Goal: Complete application form

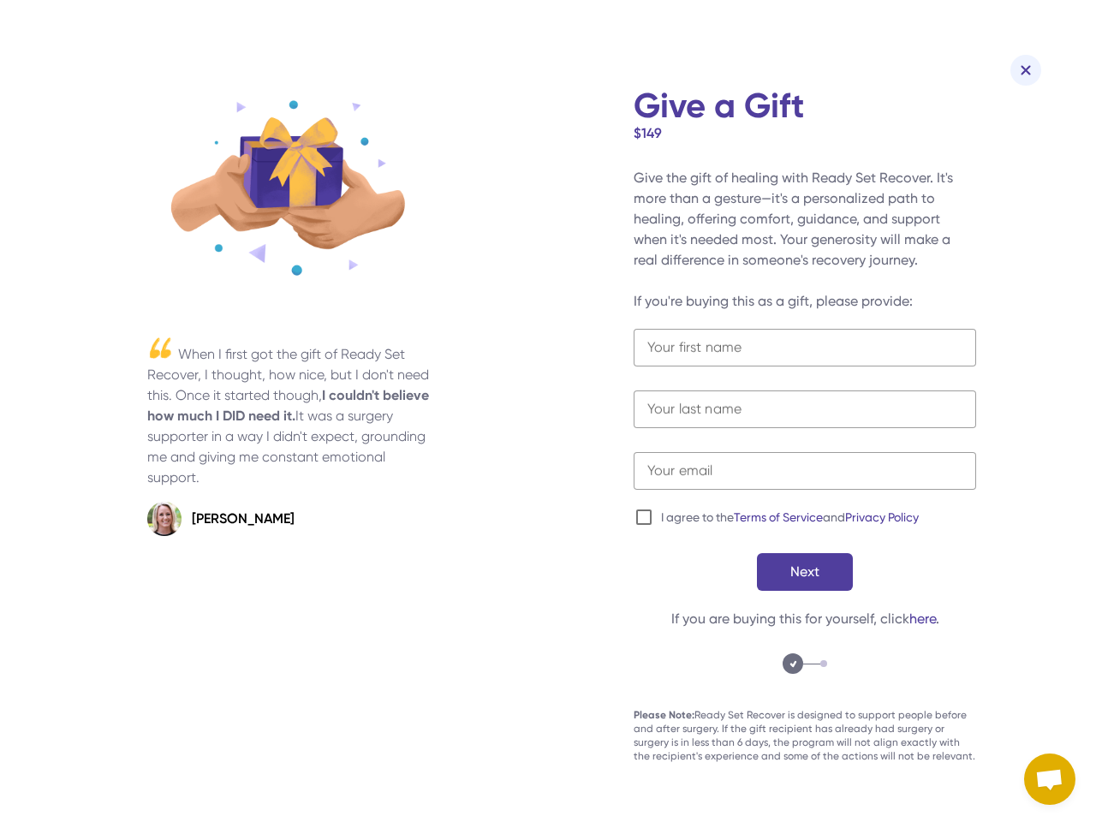
click at [548, 411] on div "When I first got the gift of Ready Set Recover, I thought, how nice, but I don'…" at bounding box center [547, 450] width 1027 height 722
click at [1025, 70] on img at bounding box center [1025, 70] width 10 height 10
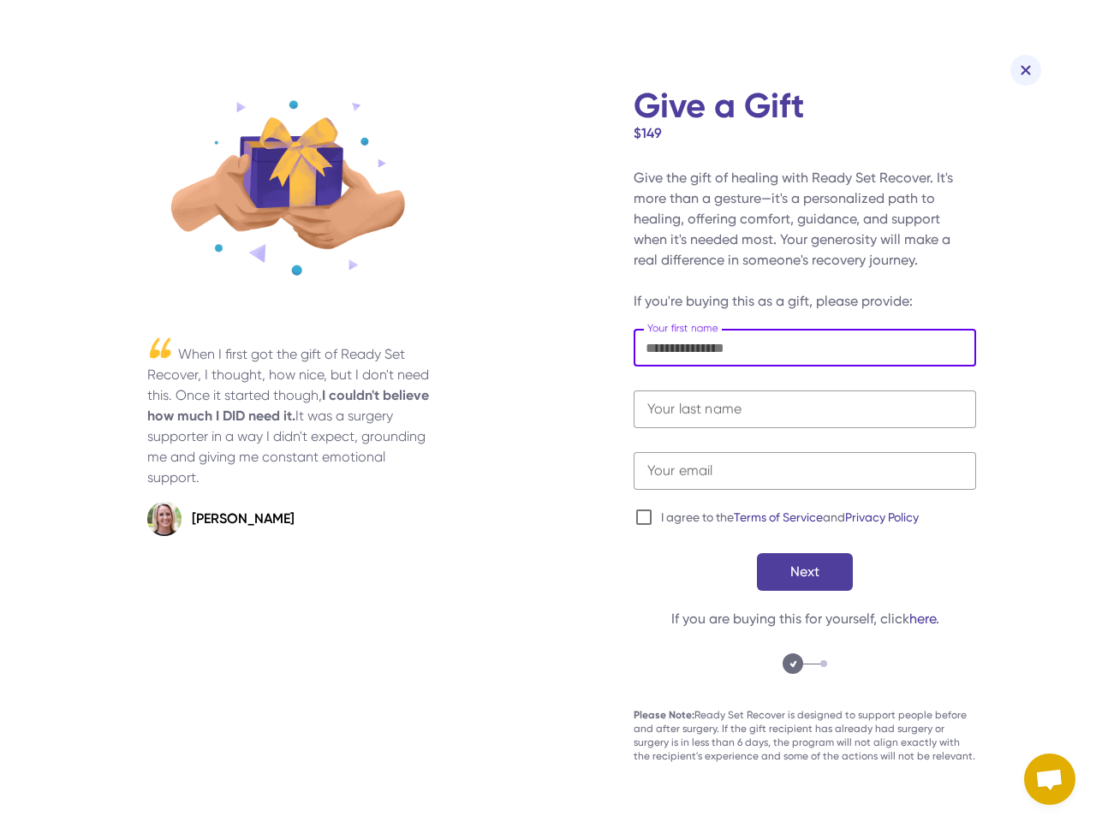
click at [805, 347] on input "text" at bounding box center [804, 348] width 342 height 38
click at [805, 409] on input "text" at bounding box center [804, 409] width 342 height 38
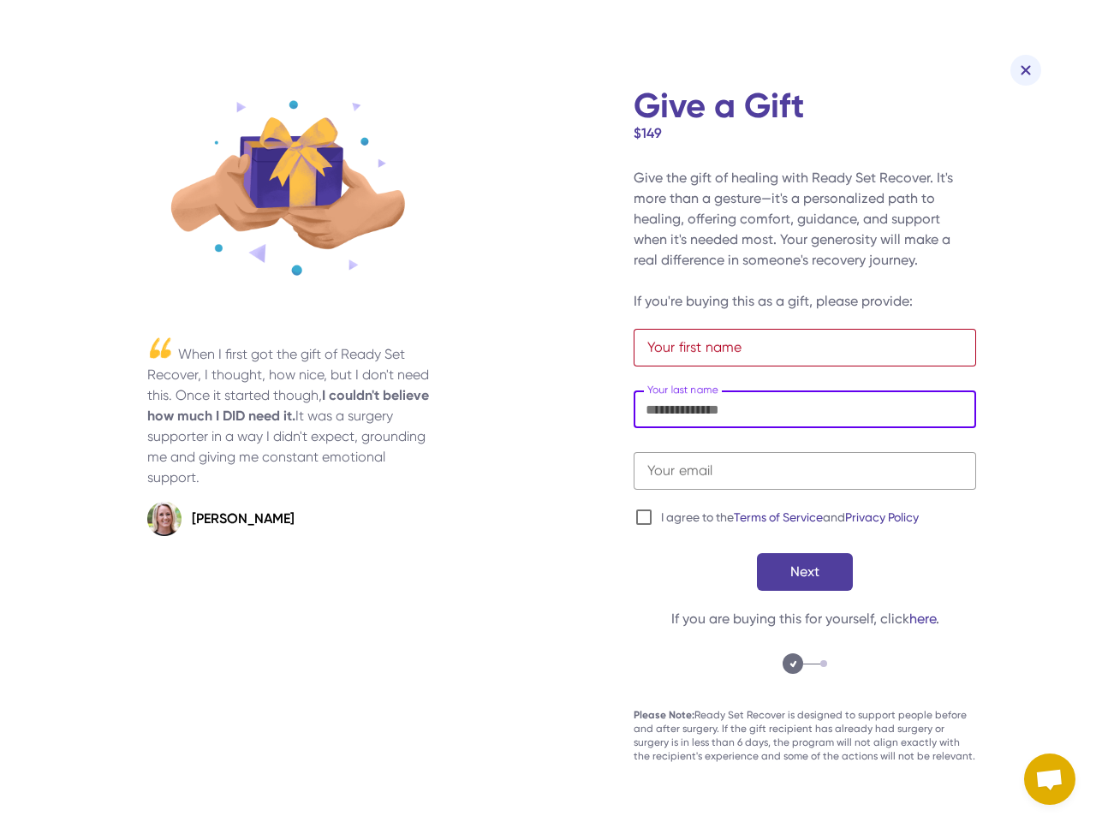
click at [805, 409] on input "text" at bounding box center [804, 409] width 342 height 38
click at [805, 471] on input "email" at bounding box center [804, 471] width 342 height 38
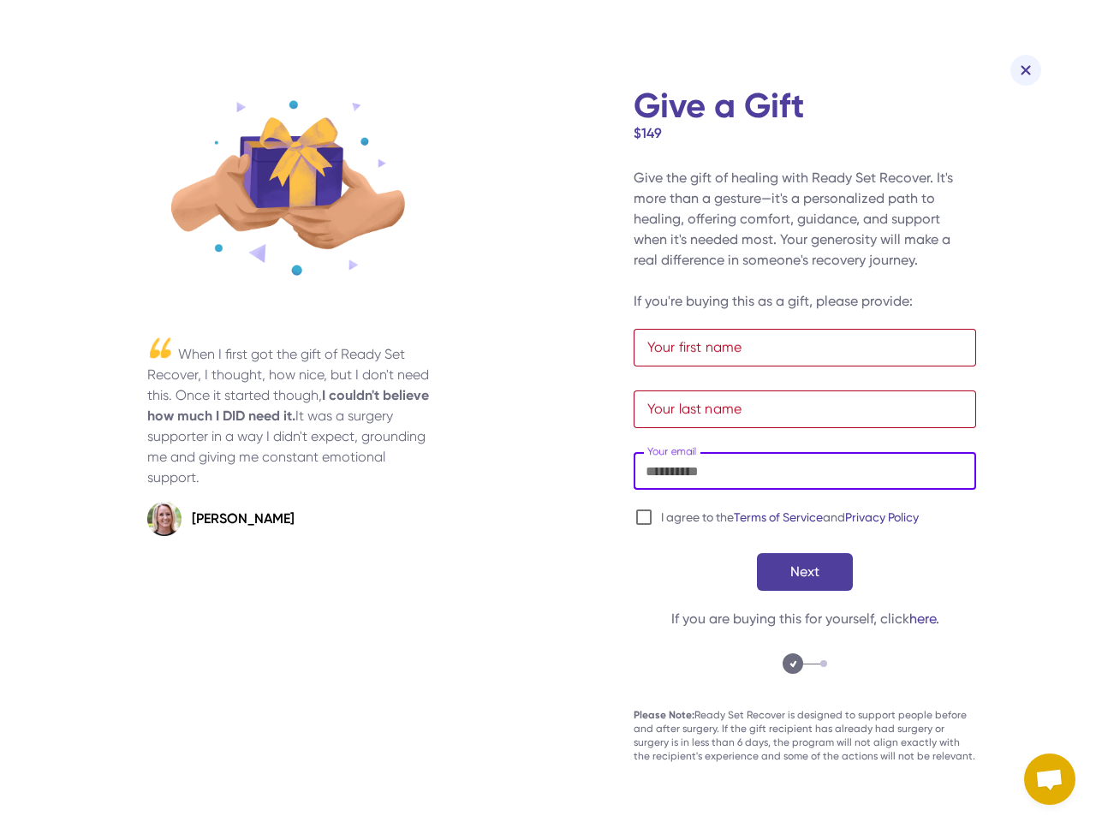
click at [805, 471] on input "email" at bounding box center [804, 471] width 342 height 38
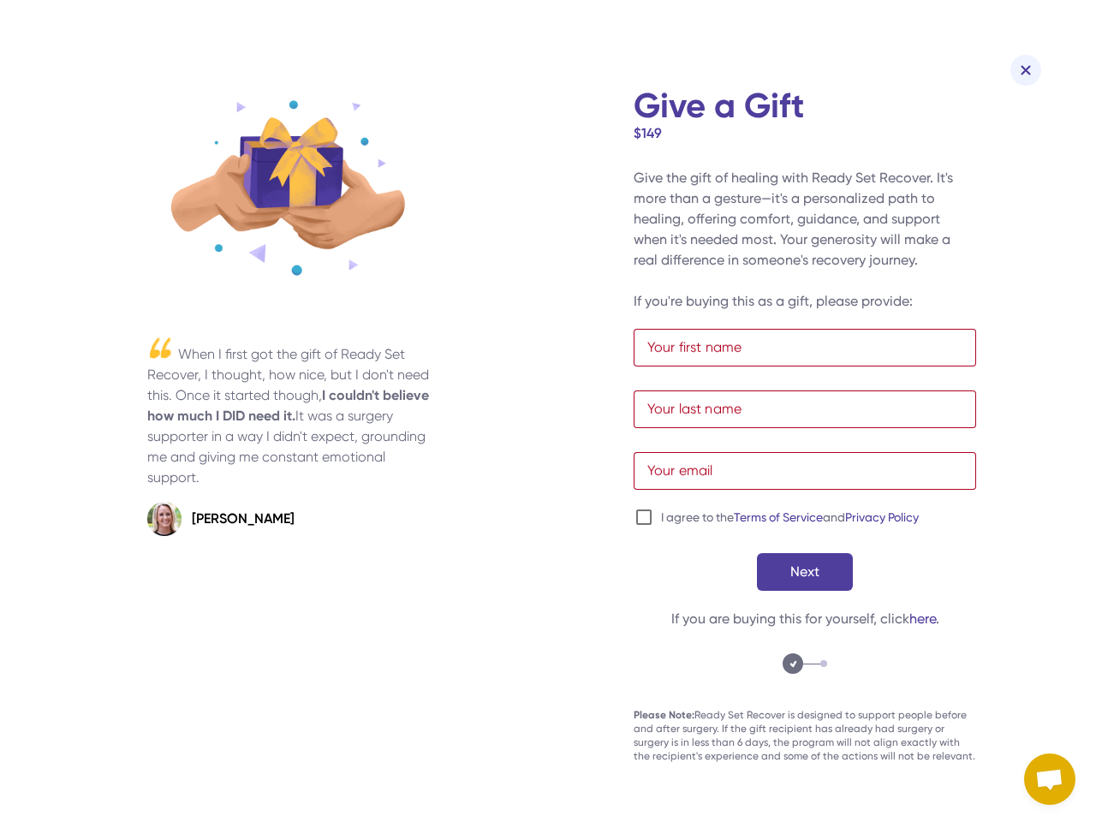
click at [805, 572] on span "submit" at bounding box center [805, 571] width 96 height 41
